Goal: Information Seeking & Learning: Check status

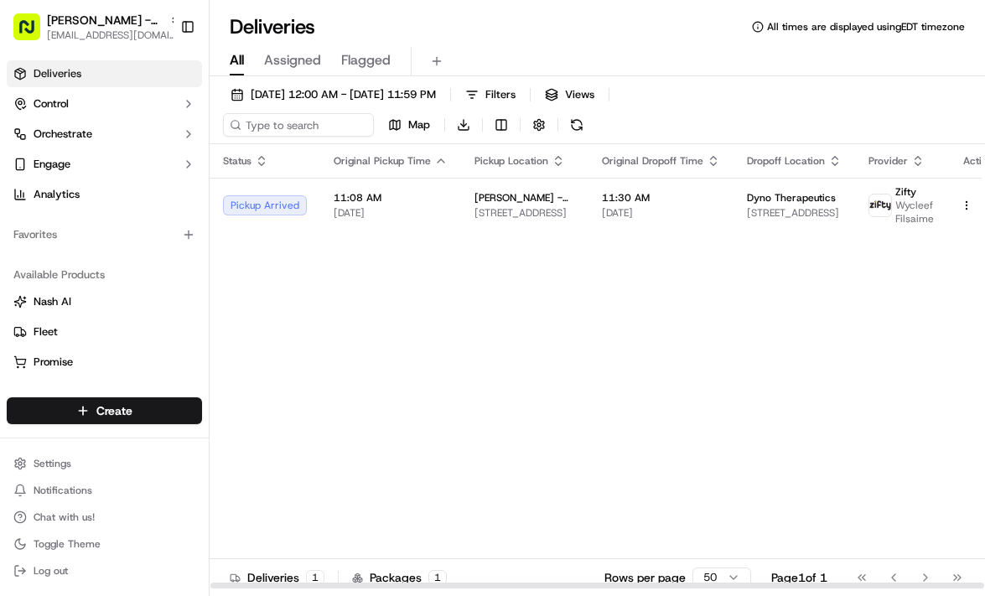
click at [588, 210] on td "11:30 AM [DATE]" at bounding box center [660, 205] width 145 height 54
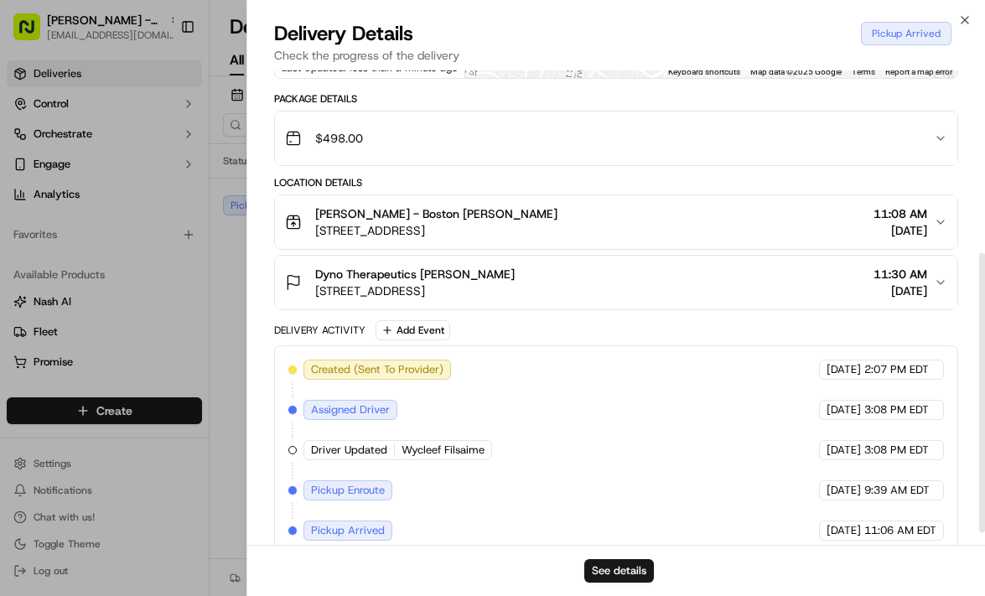
scroll to position [329, 0]
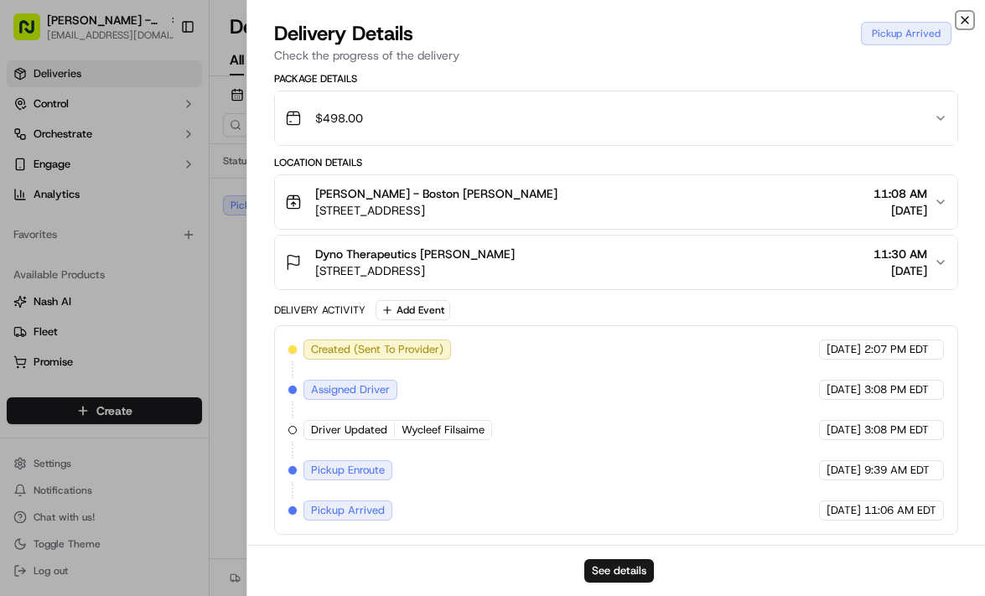
click at [967, 18] on icon "button" at bounding box center [964, 19] width 13 height 13
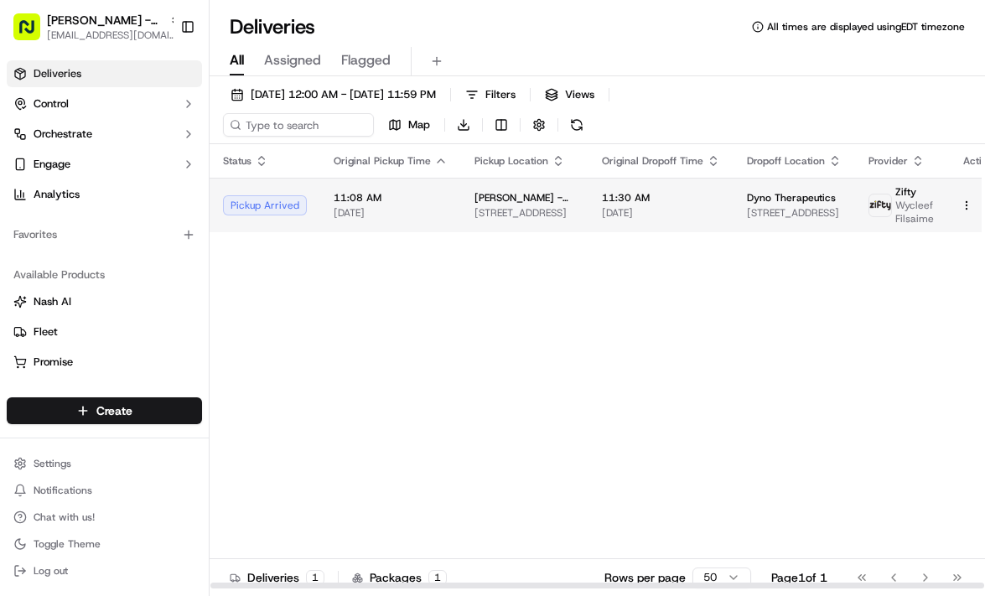
click at [750, 191] on span "Dyno Therapeutics" at bounding box center [791, 197] width 89 height 13
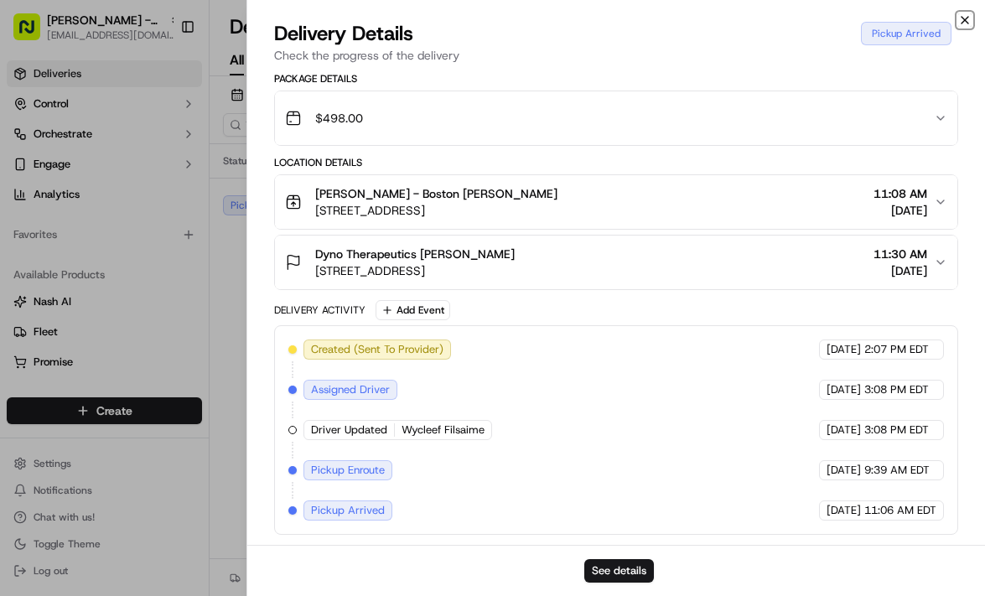
click at [970, 17] on icon "button" at bounding box center [964, 19] width 13 height 13
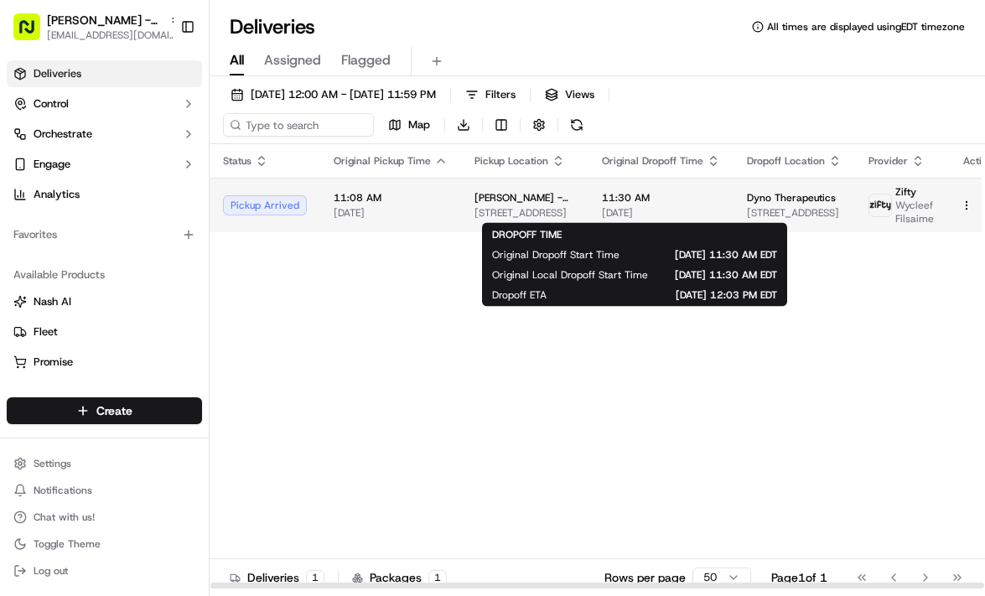
click at [644, 202] on span "11:30 AM" at bounding box center [661, 197] width 118 height 13
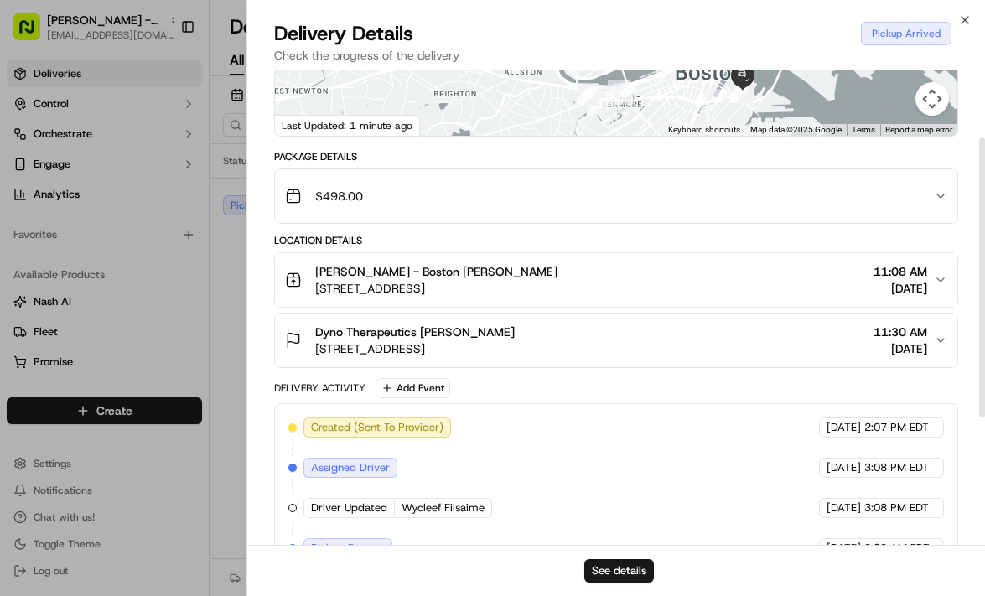
scroll to position [327, 0]
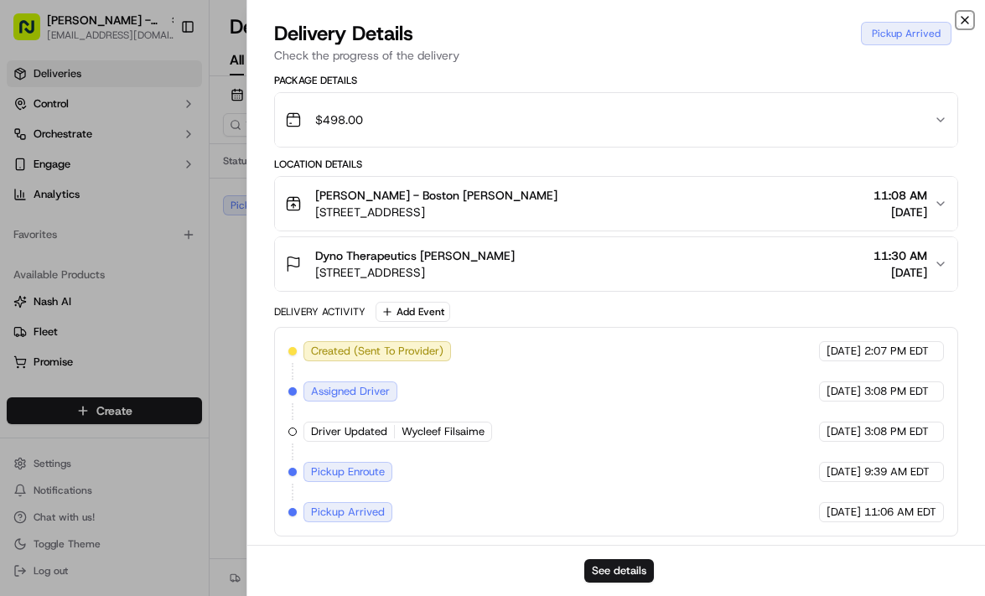
click at [969, 21] on icon "button" at bounding box center [964, 19] width 13 height 13
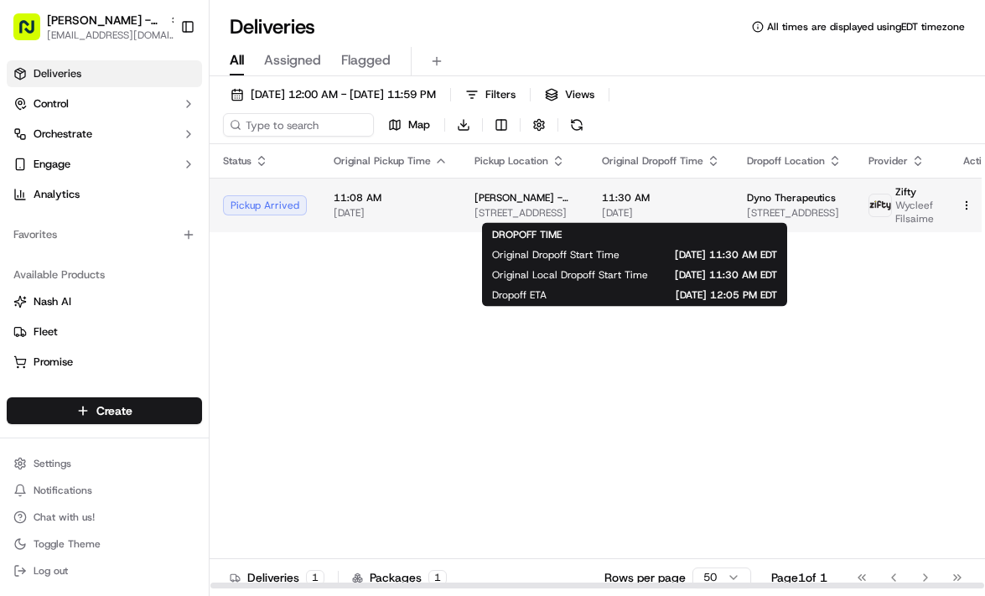
click at [602, 210] on span "09/18/2025" at bounding box center [661, 212] width 118 height 13
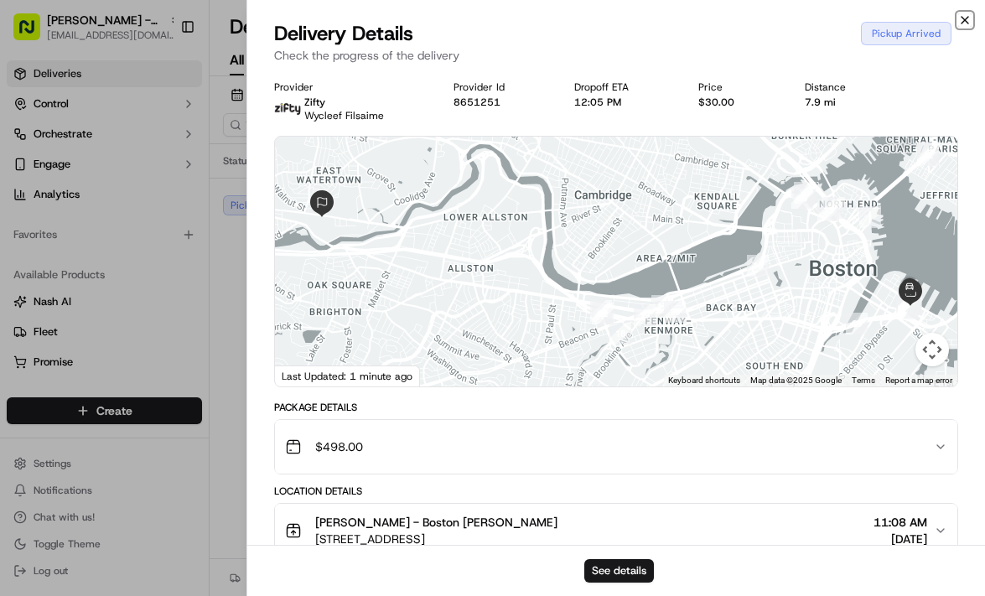
click at [965, 23] on icon "button" at bounding box center [964, 19] width 13 height 13
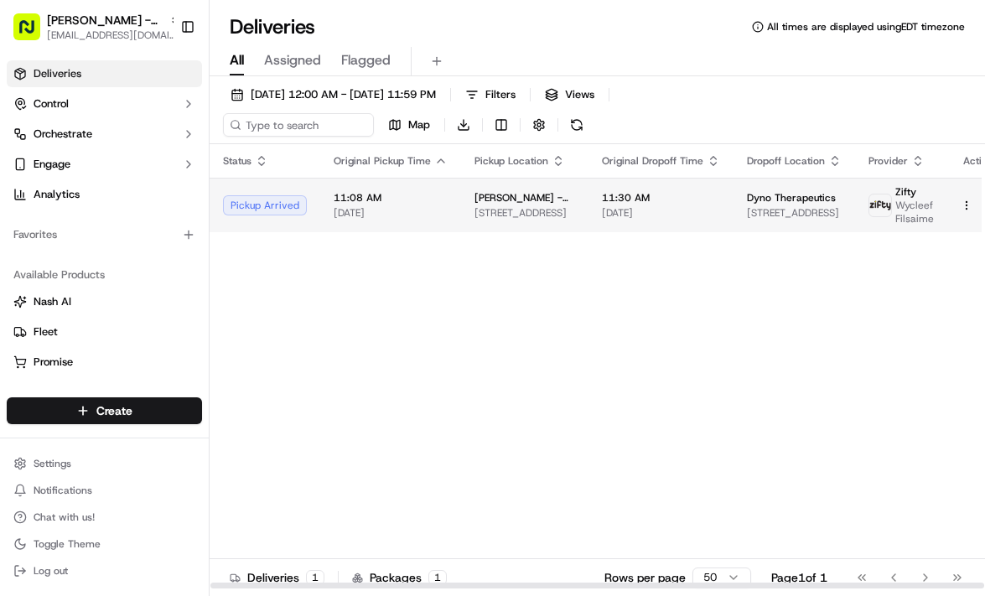
click at [478, 208] on span "155 Seaport Blvd, Boston, MA 02110, US" at bounding box center [524, 212] width 101 height 13
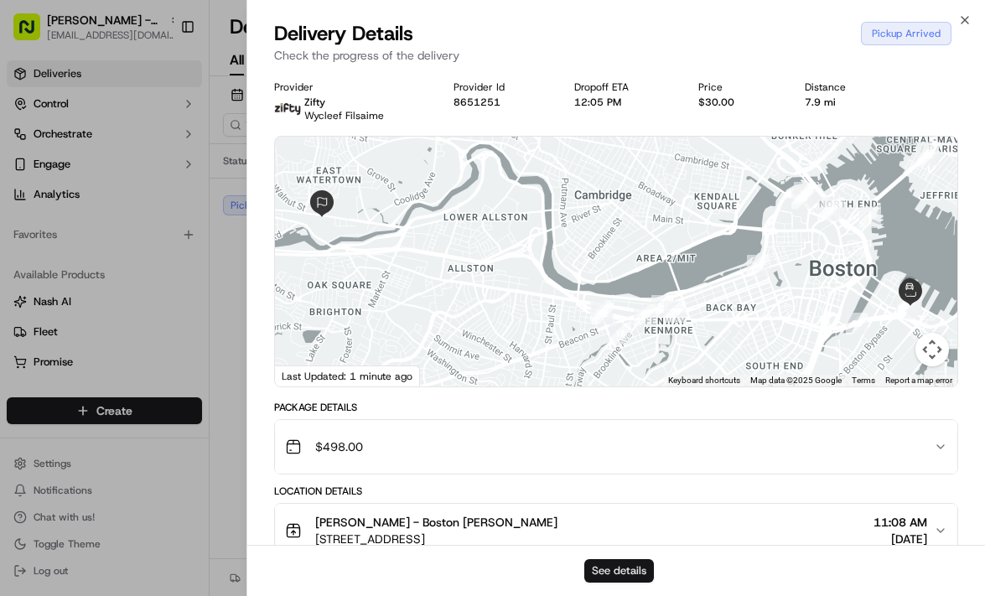
click at [622, 575] on button "See details" at bounding box center [619, 570] width 70 height 23
